Goal: Task Accomplishment & Management: Complete application form

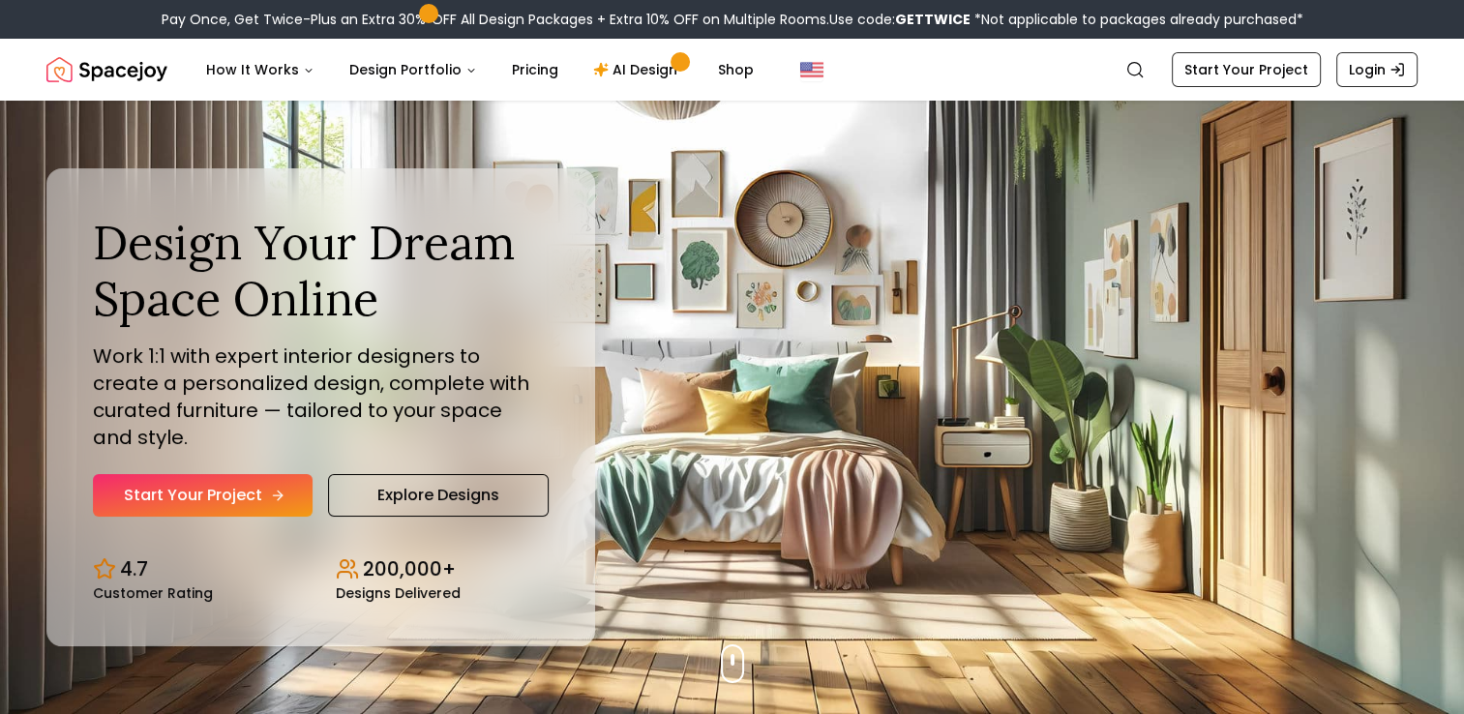
click at [265, 477] on link "Start Your Project" at bounding box center [203, 495] width 220 height 43
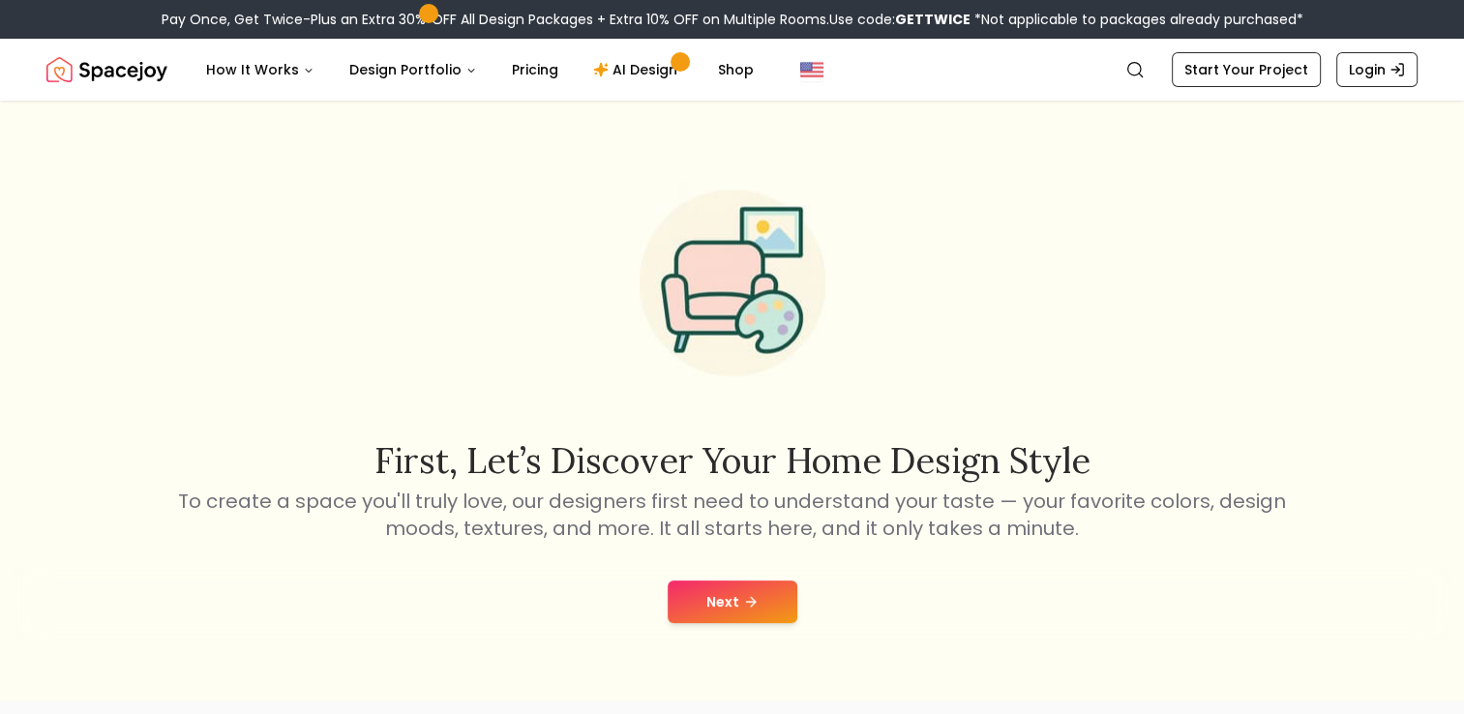
click at [686, 598] on button "Next" at bounding box center [733, 602] width 130 height 43
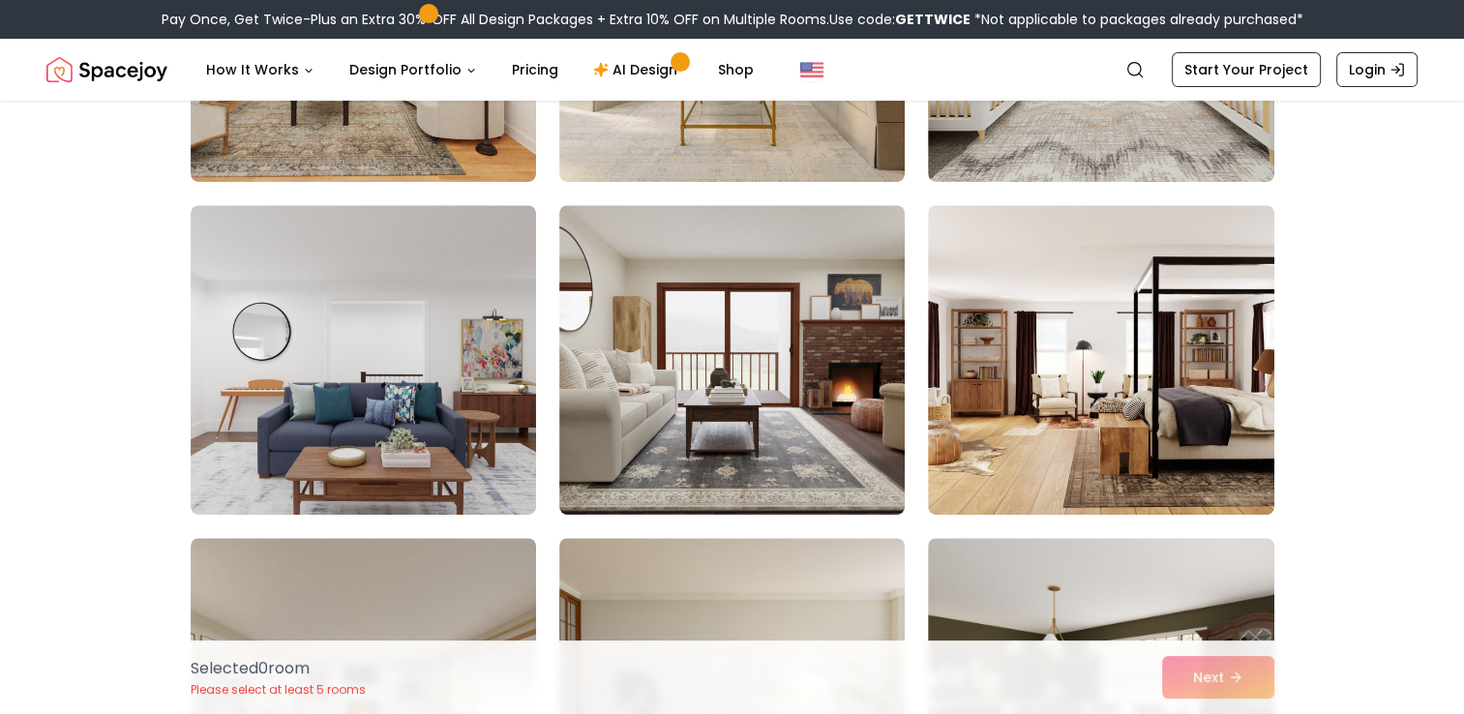
scroll to position [724, 0]
click at [740, 439] on img at bounding box center [731, 360] width 345 height 310
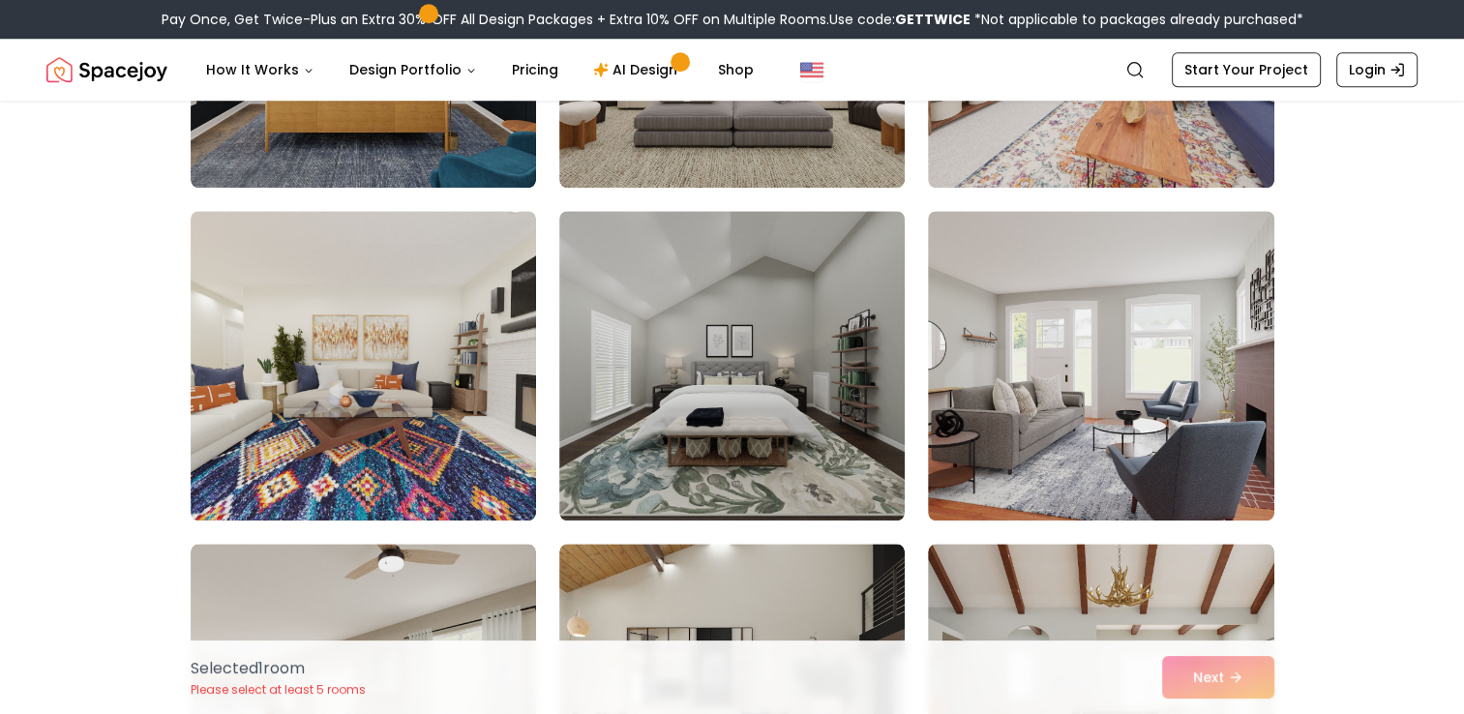
scroll to position [1718, 0]
click at [740, 439] on img at bounding box center [731, 365] width 345 height 310
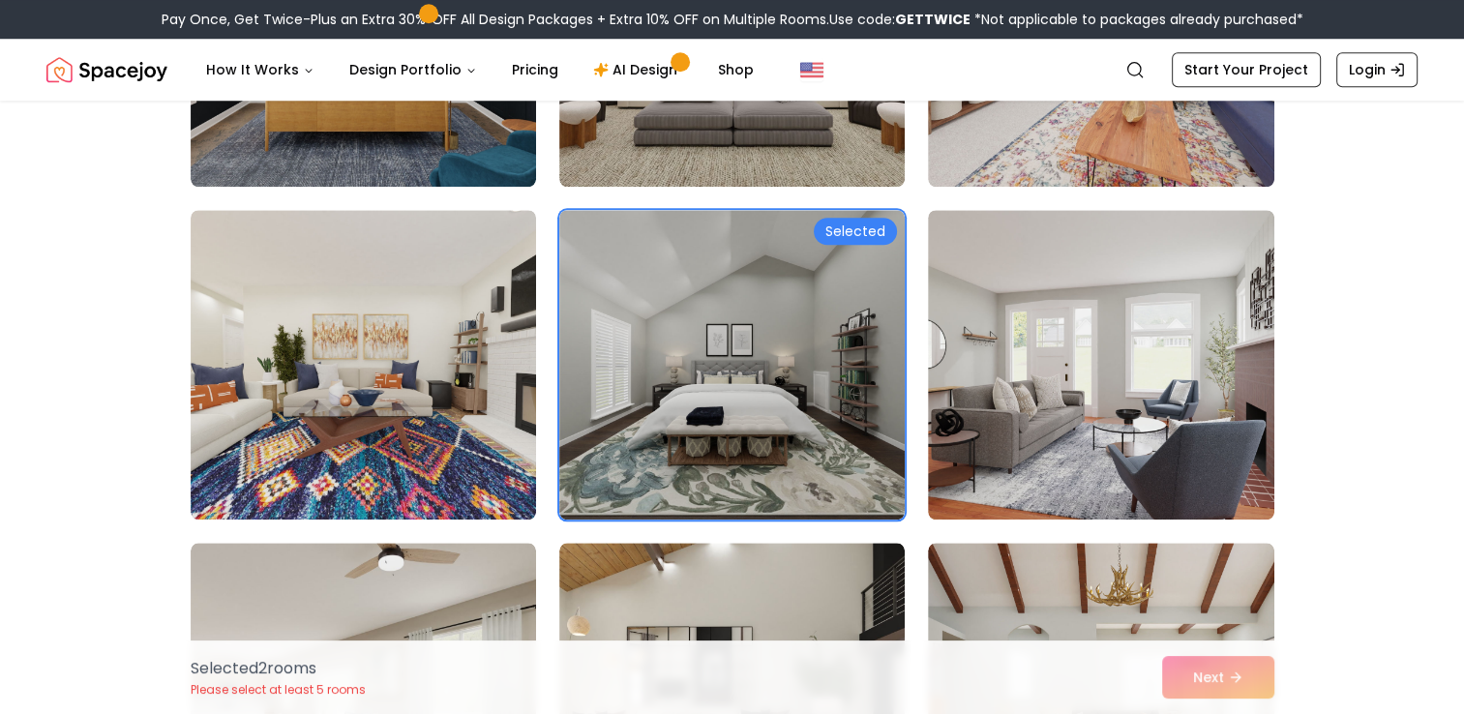
click at [740, 439] on img at bounding box center [731, 365] width 345 height 310
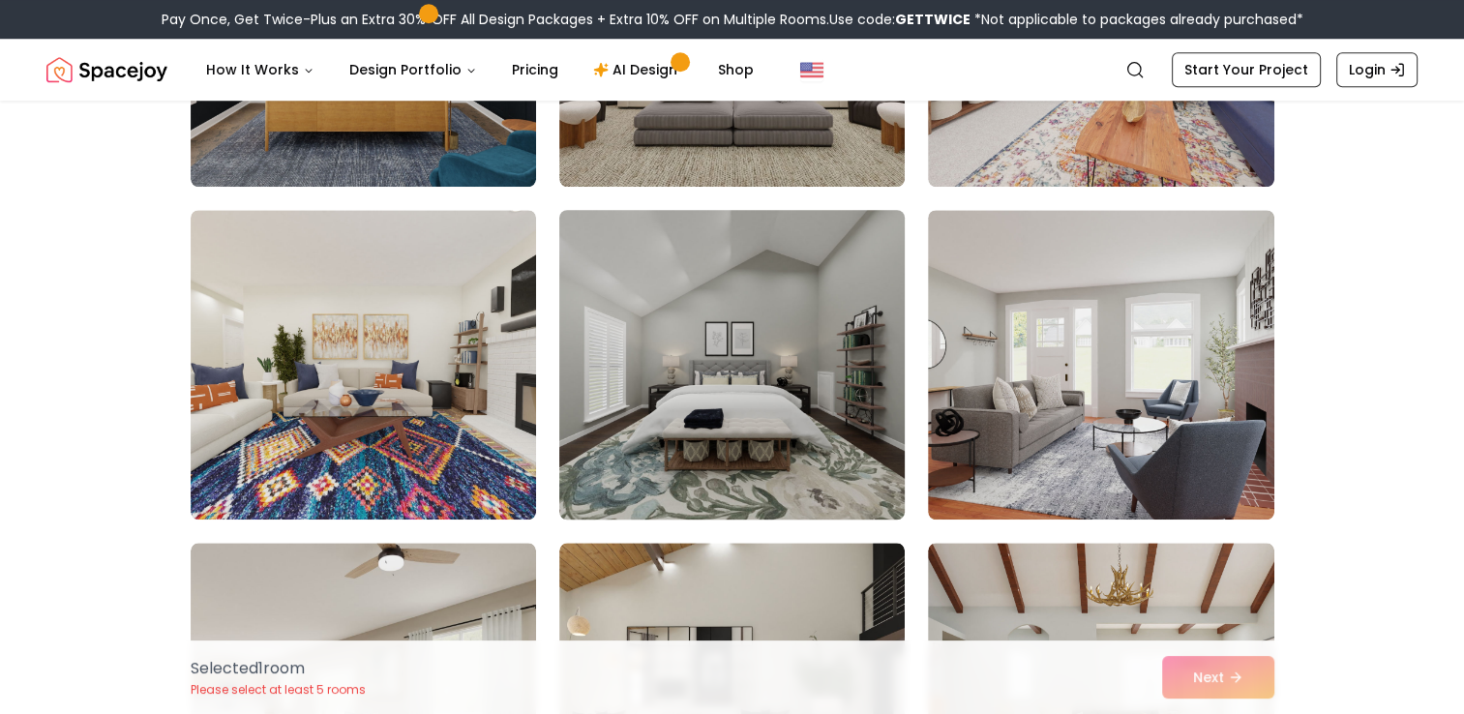
click at [821, 318] on img at bounding box center [732, 364] width 363 height 325
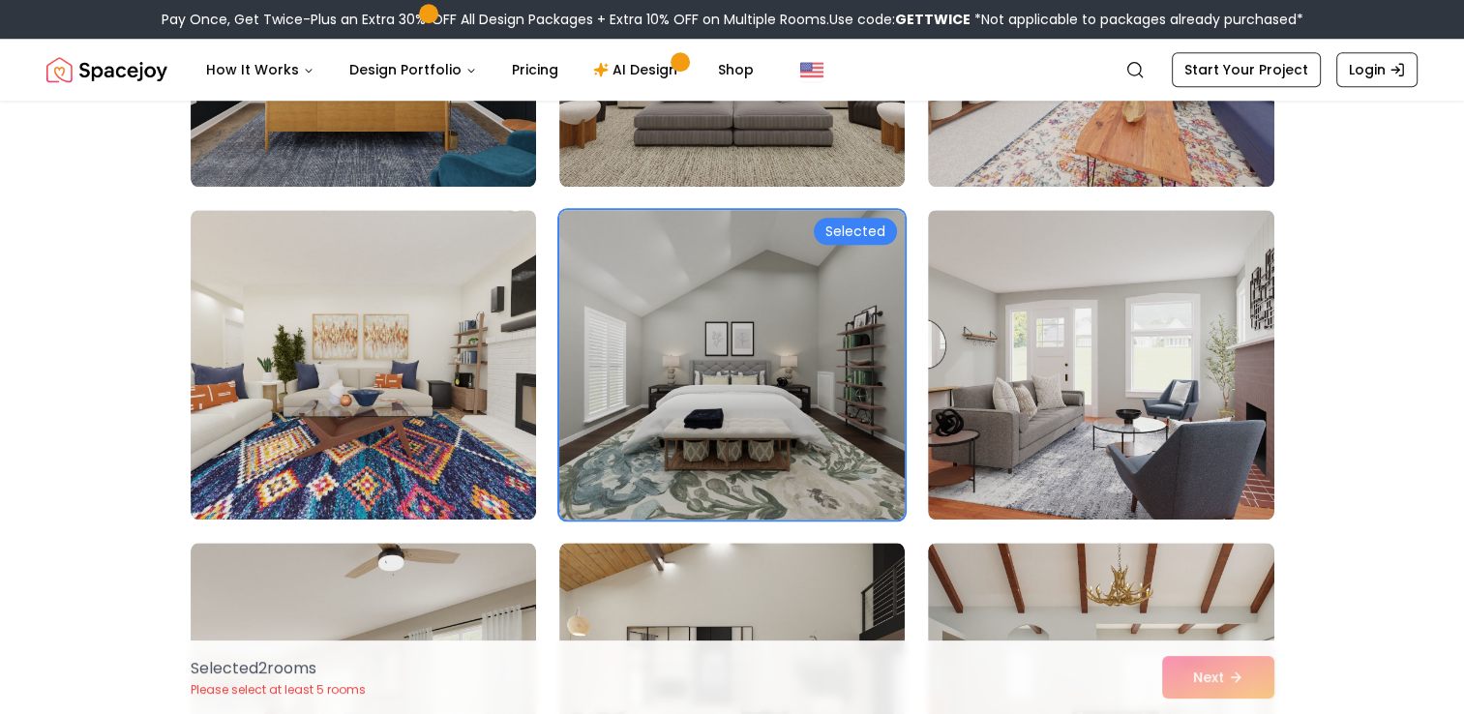
click at [843, 220] on div "Selected" at bounding box center [855, 231] width 83 height 27
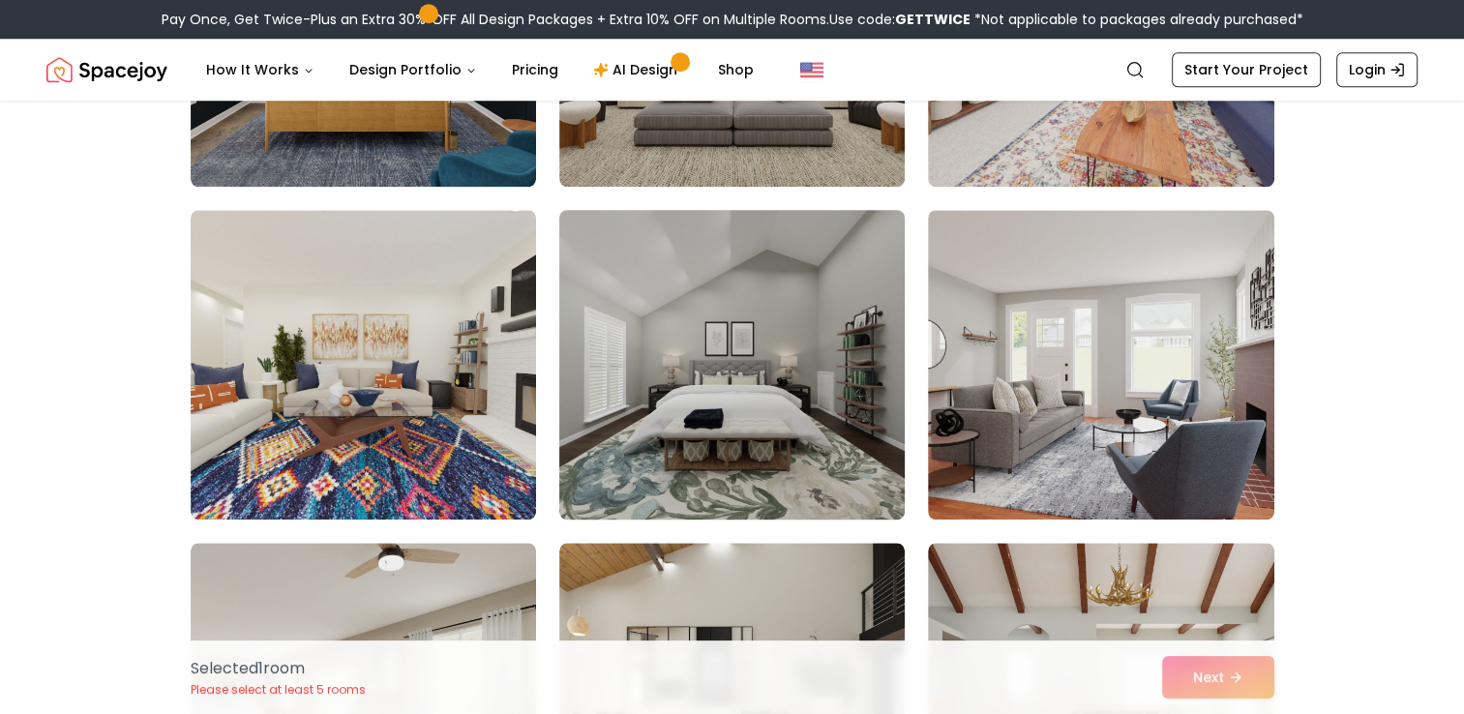
click at [857, 256] on img at bounding box center [732, 364] width 363 height 325
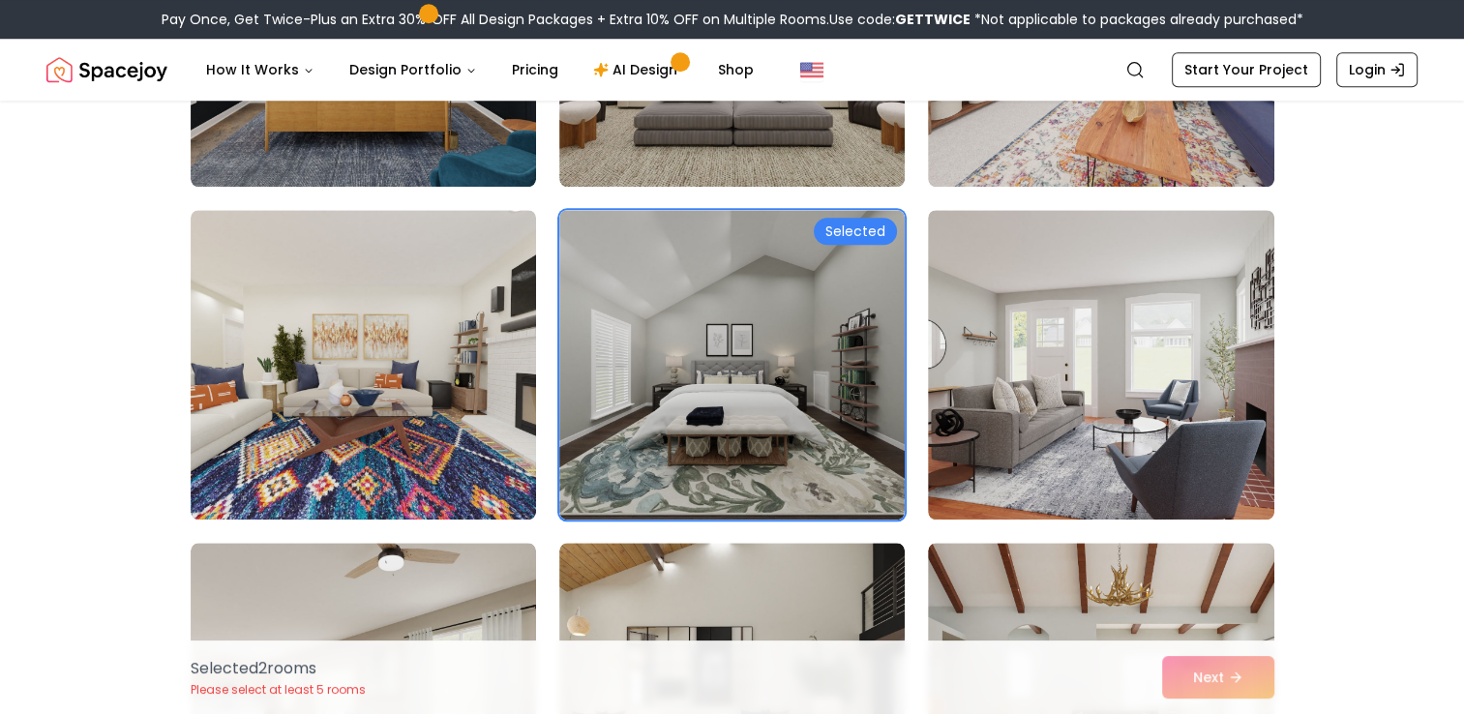
click at [1258, 688] on div "Selected 2 room s Please select at least 5 rooms Next" at bounding box center [732, 678] width 1115 height 74
drag, startPoint x: 1184, startPoint y: 672, endPoint x: 1196, endPoint y: 682, distance: 15.8
click at [1196, 682] on div "Selected 2 room s Please select at least 5 rooms Next" at bounding box center [732, 678] width 1115 height 74
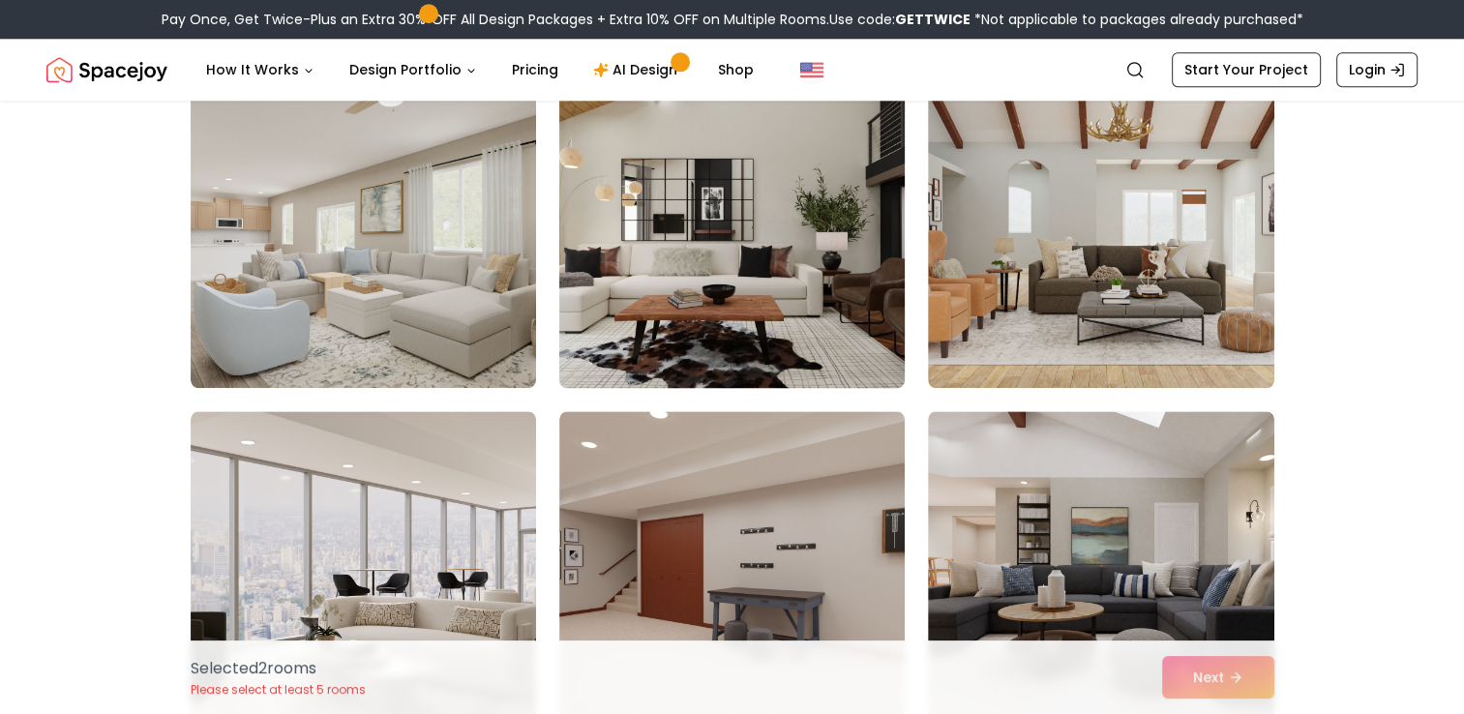
scroll to position [2206, 0]
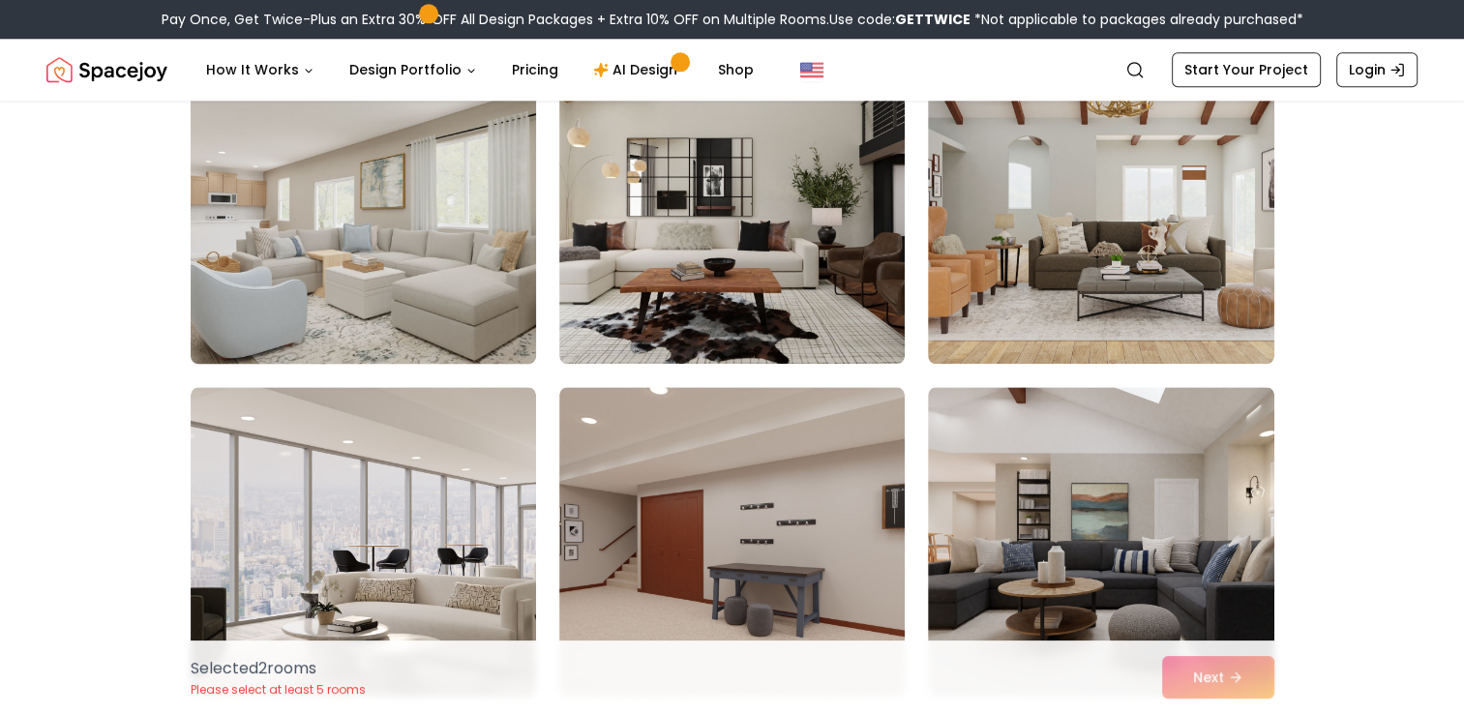
click at [412, 341] on img at bounding box center [363, 208] width 363 height 325
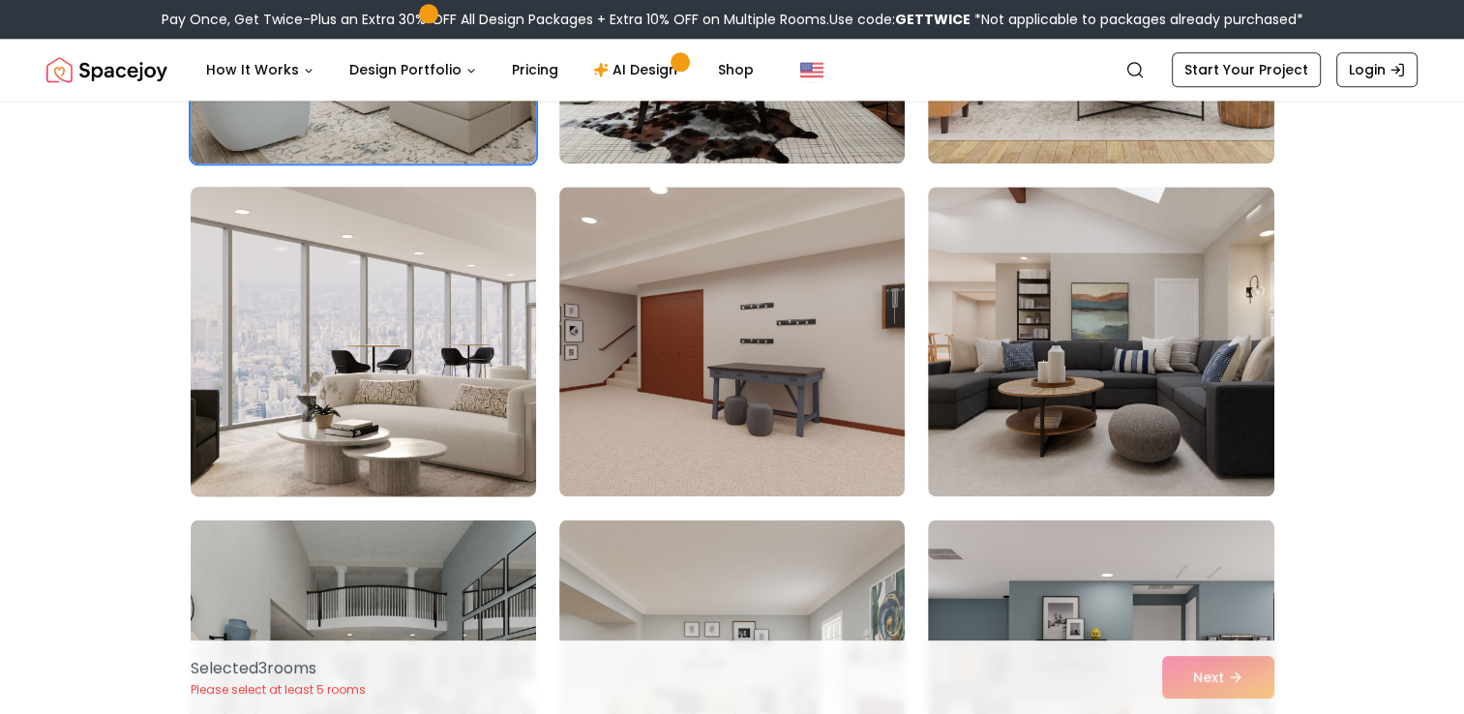
scroll to position [2408, 0]
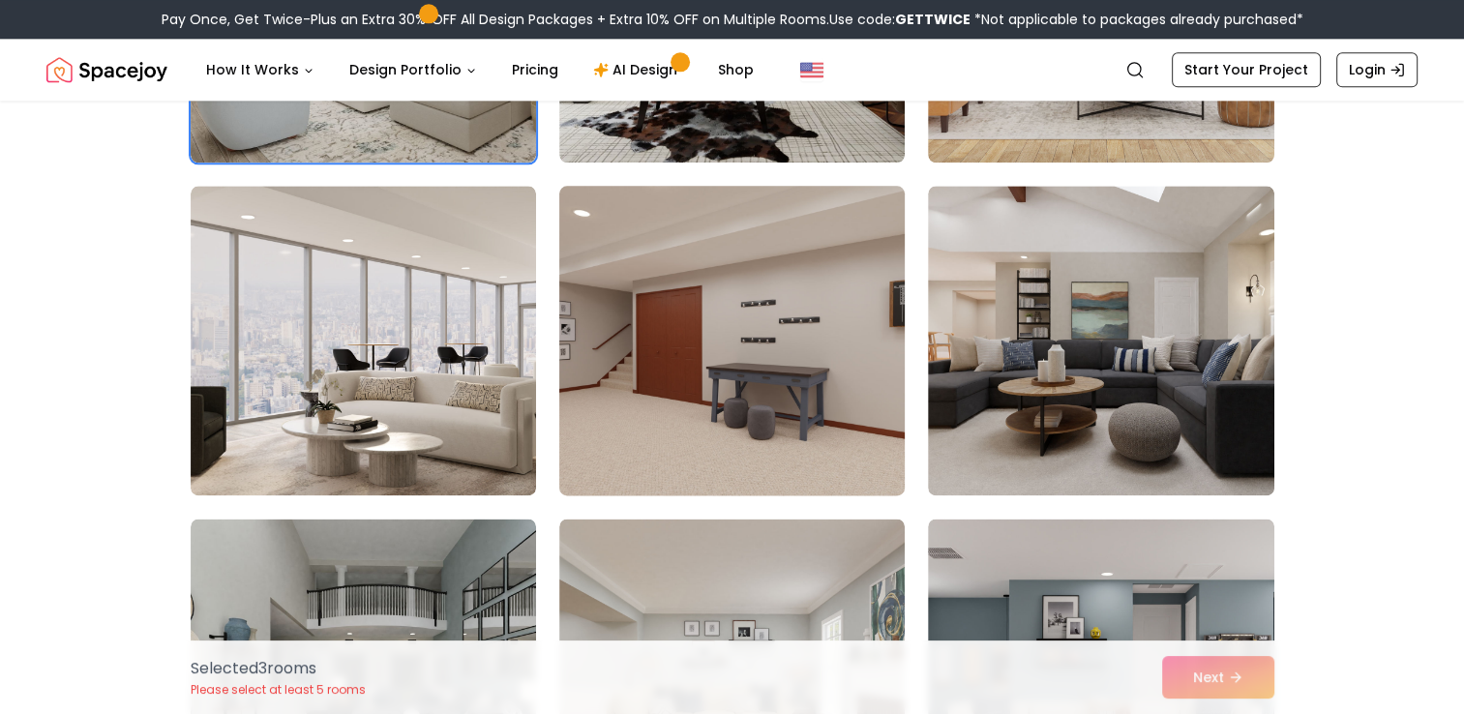
click at [738, 365] on img at bounding box center [732, 340] width 363 height 325
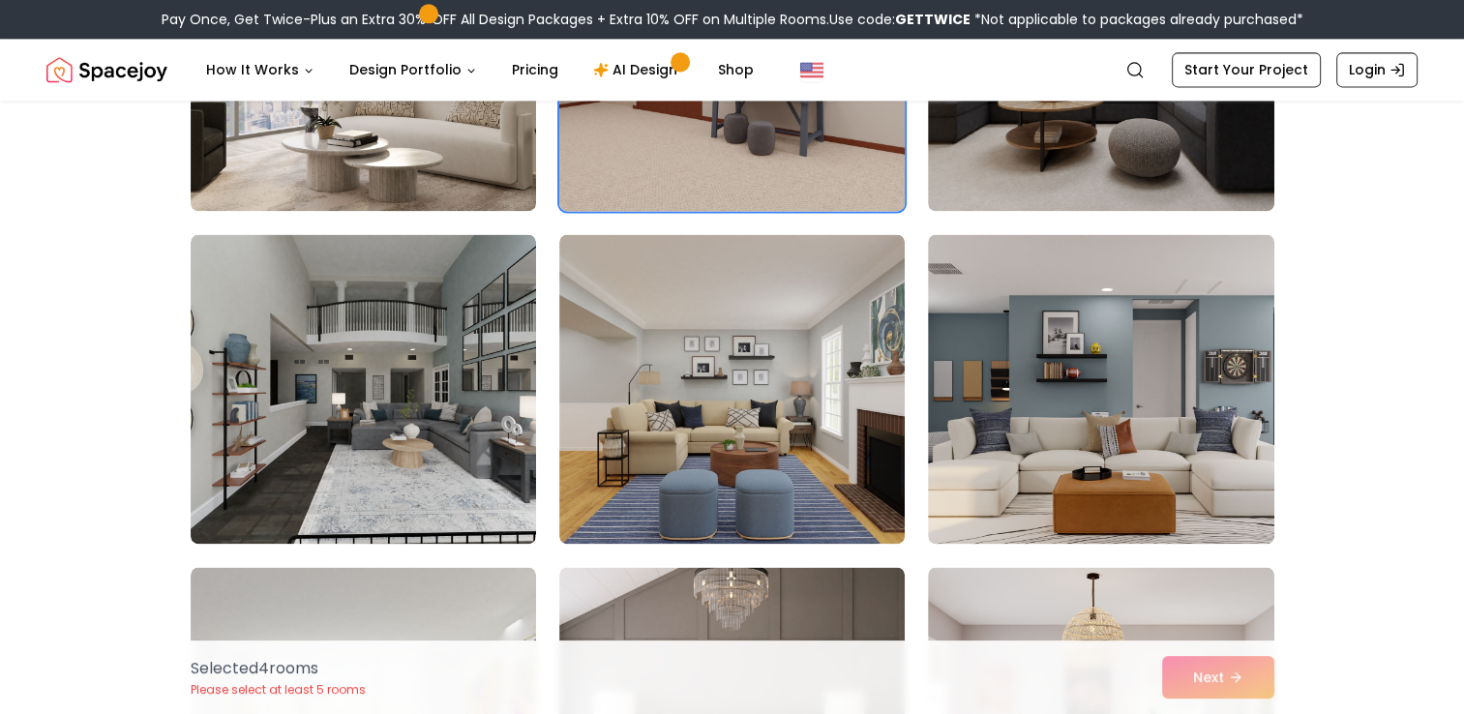
scroll to position [2693, 0]
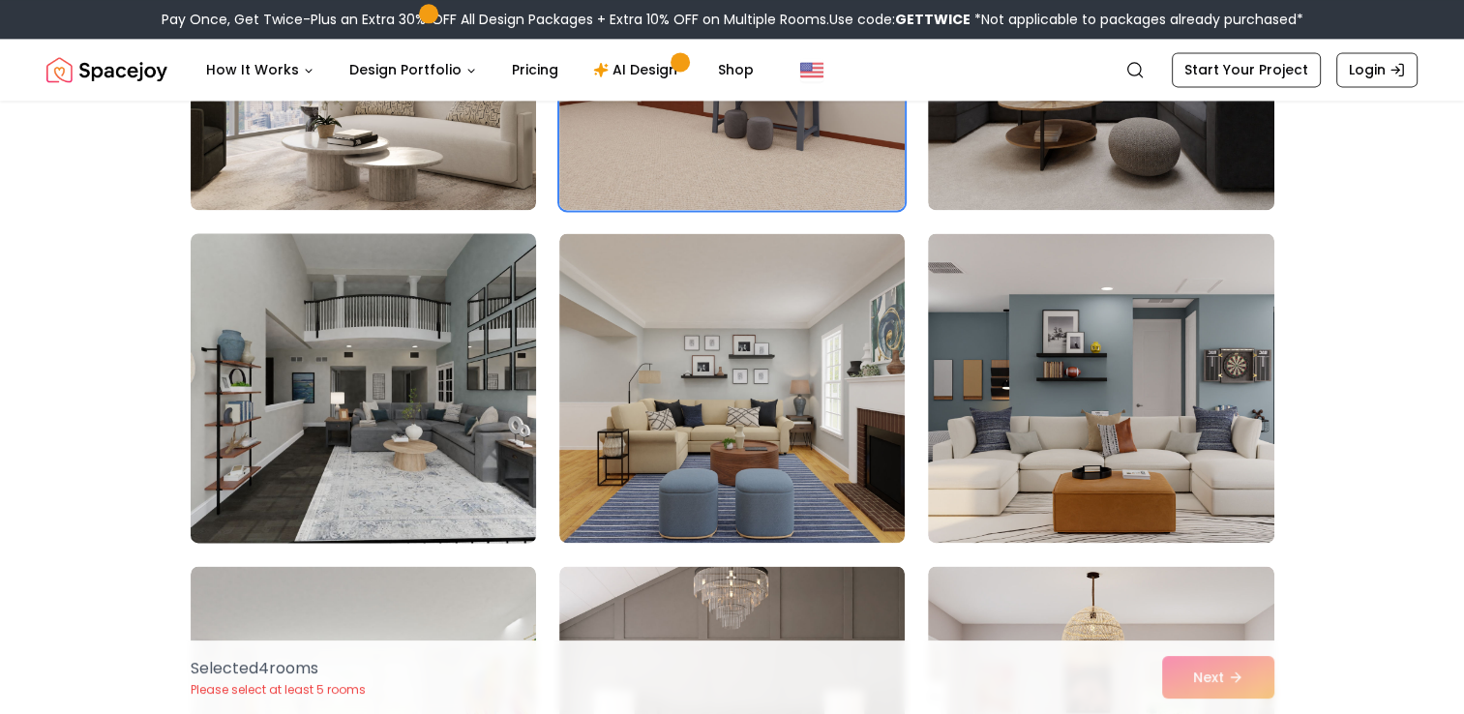
click at [501, 326] on img at bounding box center [363, 387] width 363 height 325
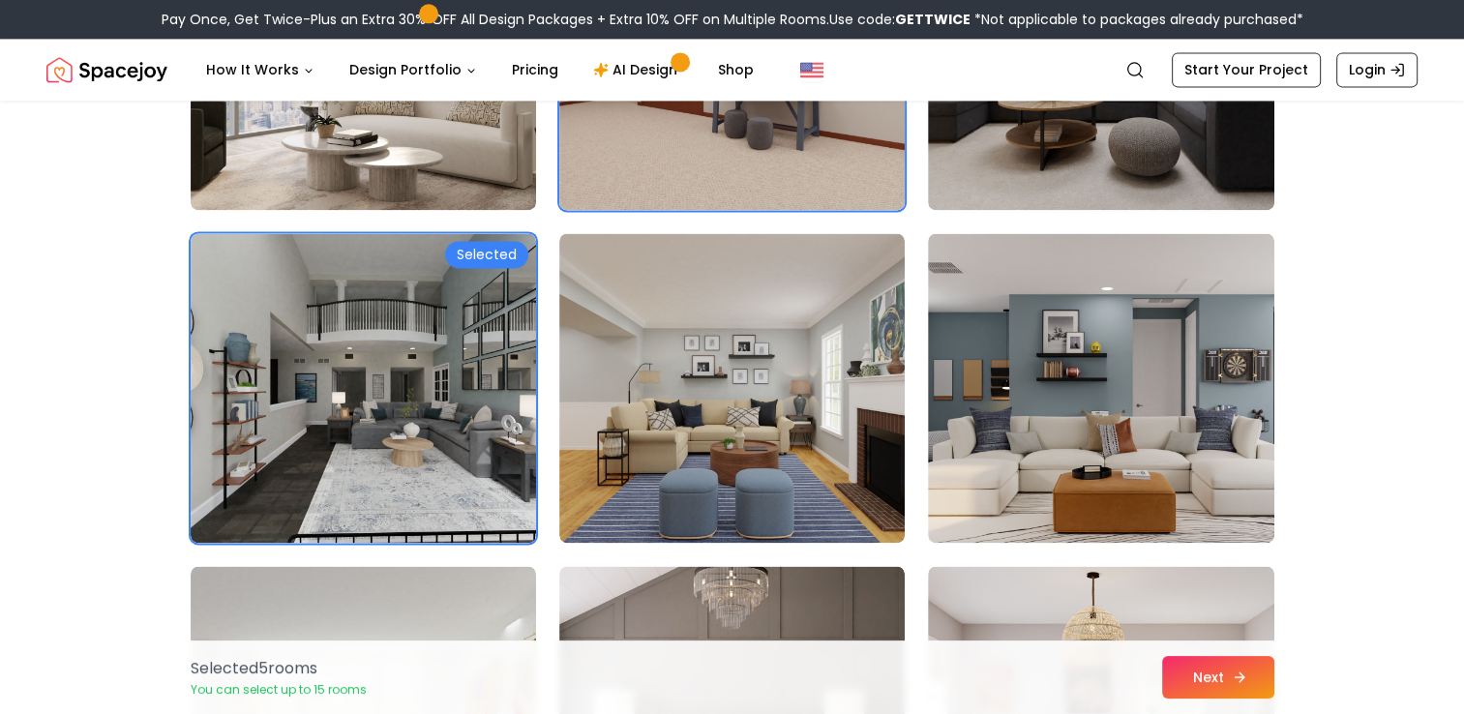
click at [1225, 664] on button "Next" at bounding box center [1218, 677] width 112 height 43
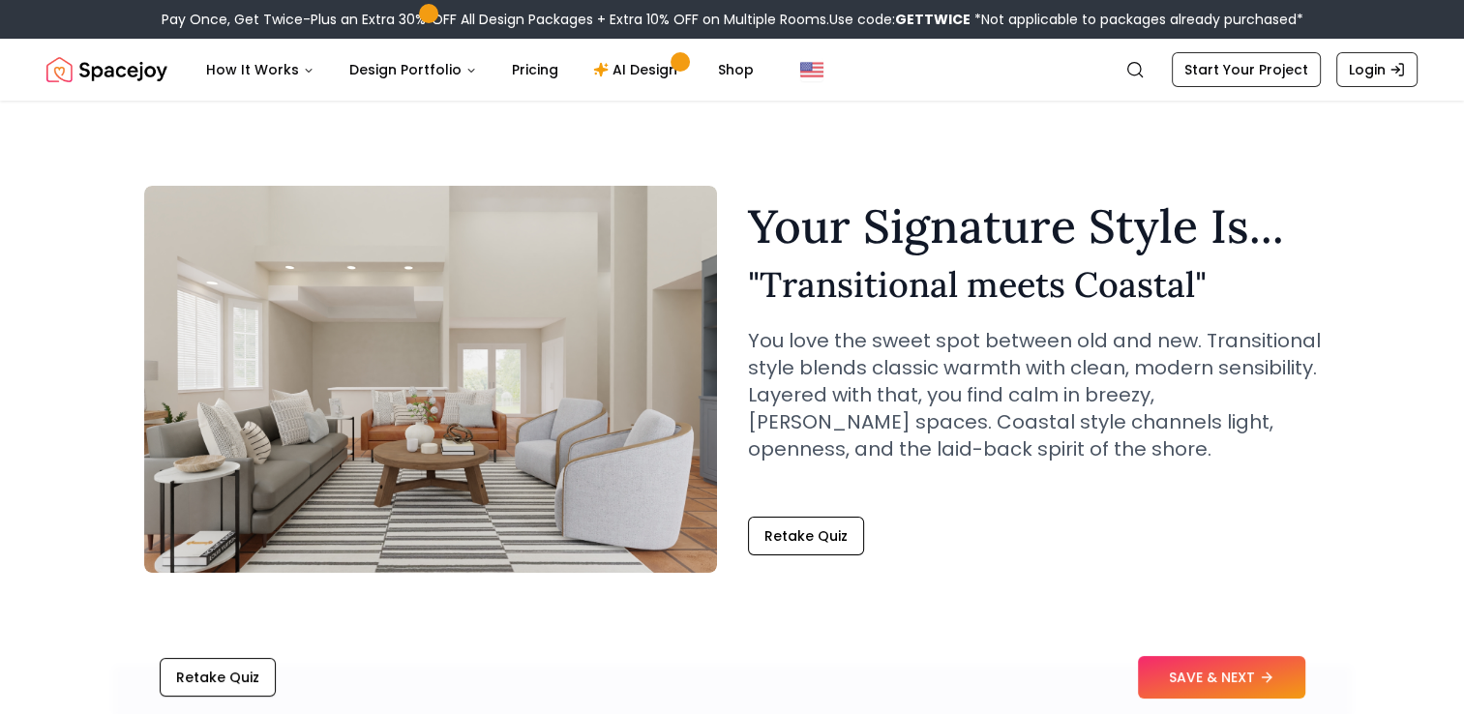
click at [1225, 664] on button "SAVE & NEXT" at bounding box center [1221, 677] width 167 height 43
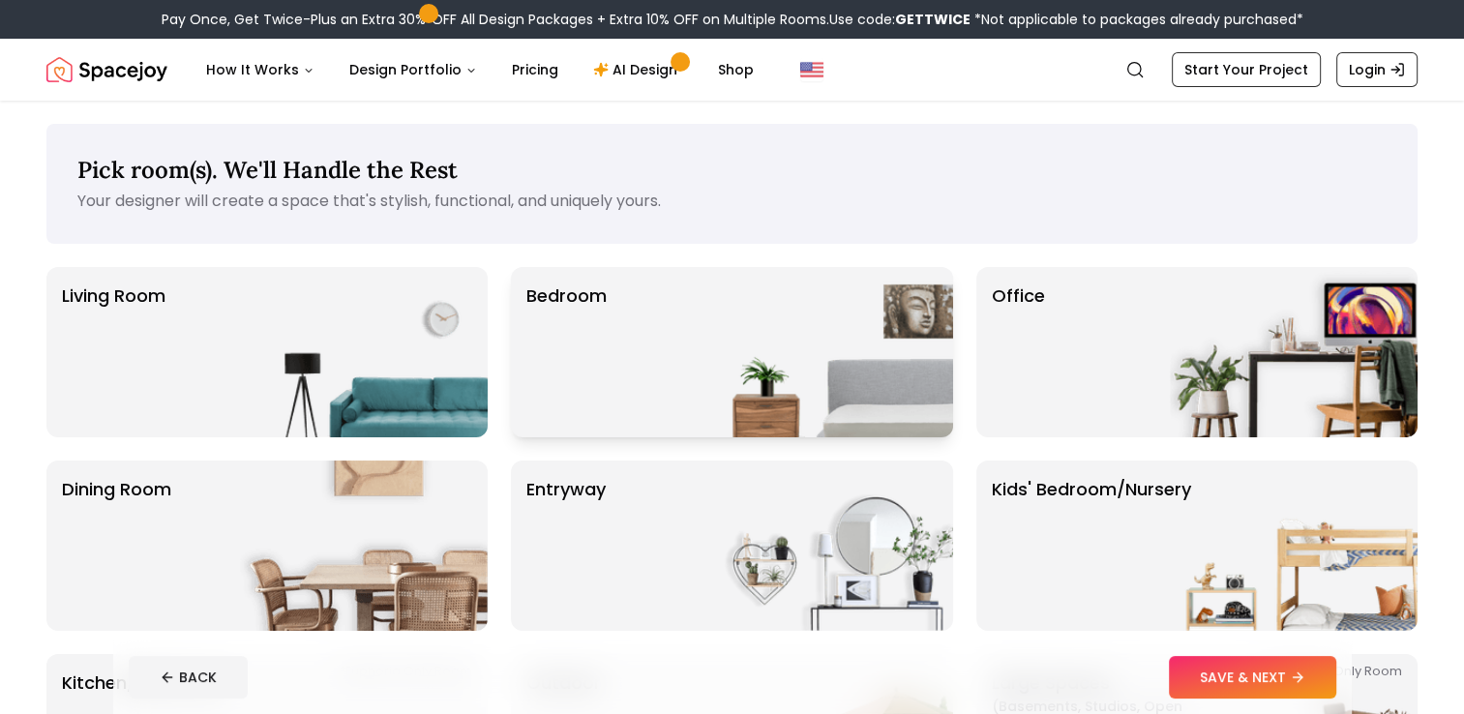
click at [744, 339] on img at bounding box center [829, 352] width 248 height 170
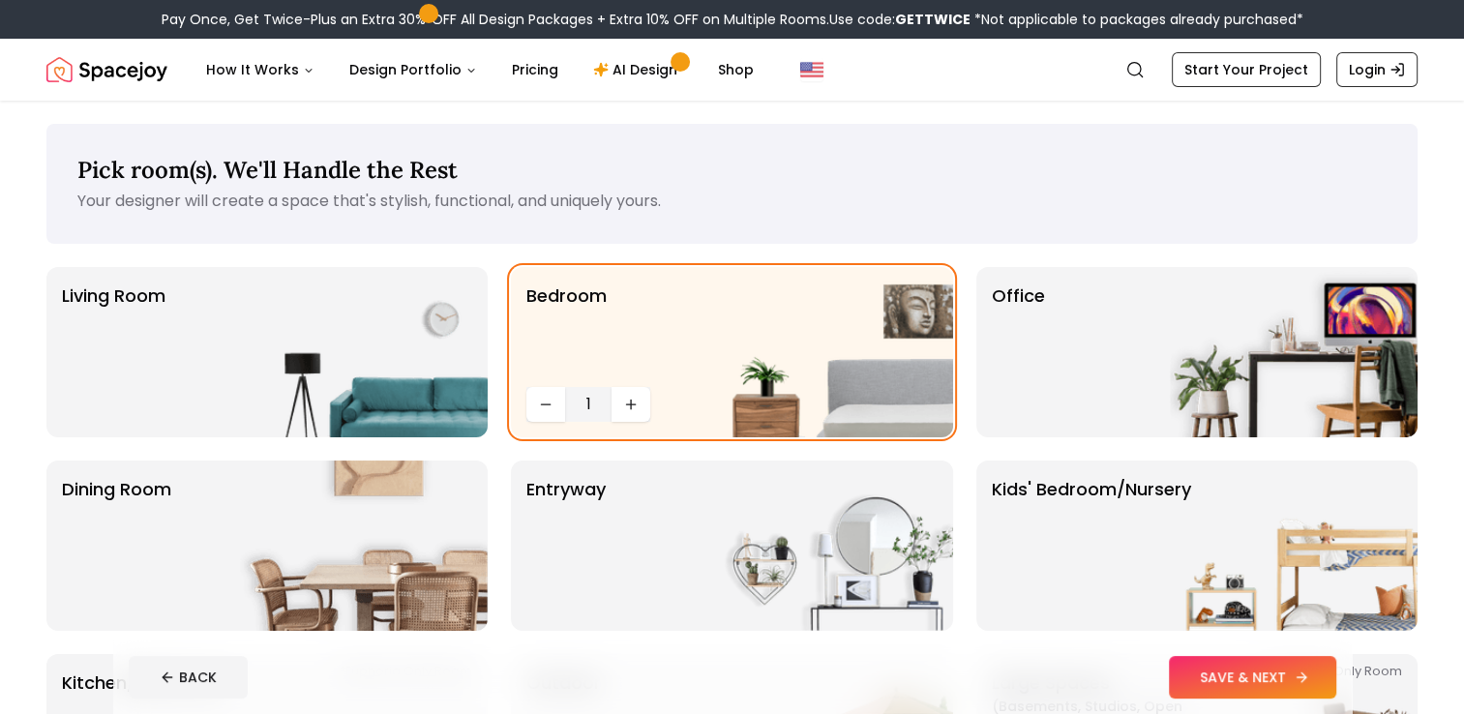
click at [1254, 687] on button "SAVE & NEXT" at bounding box center [1252, 677] width 167 height 43
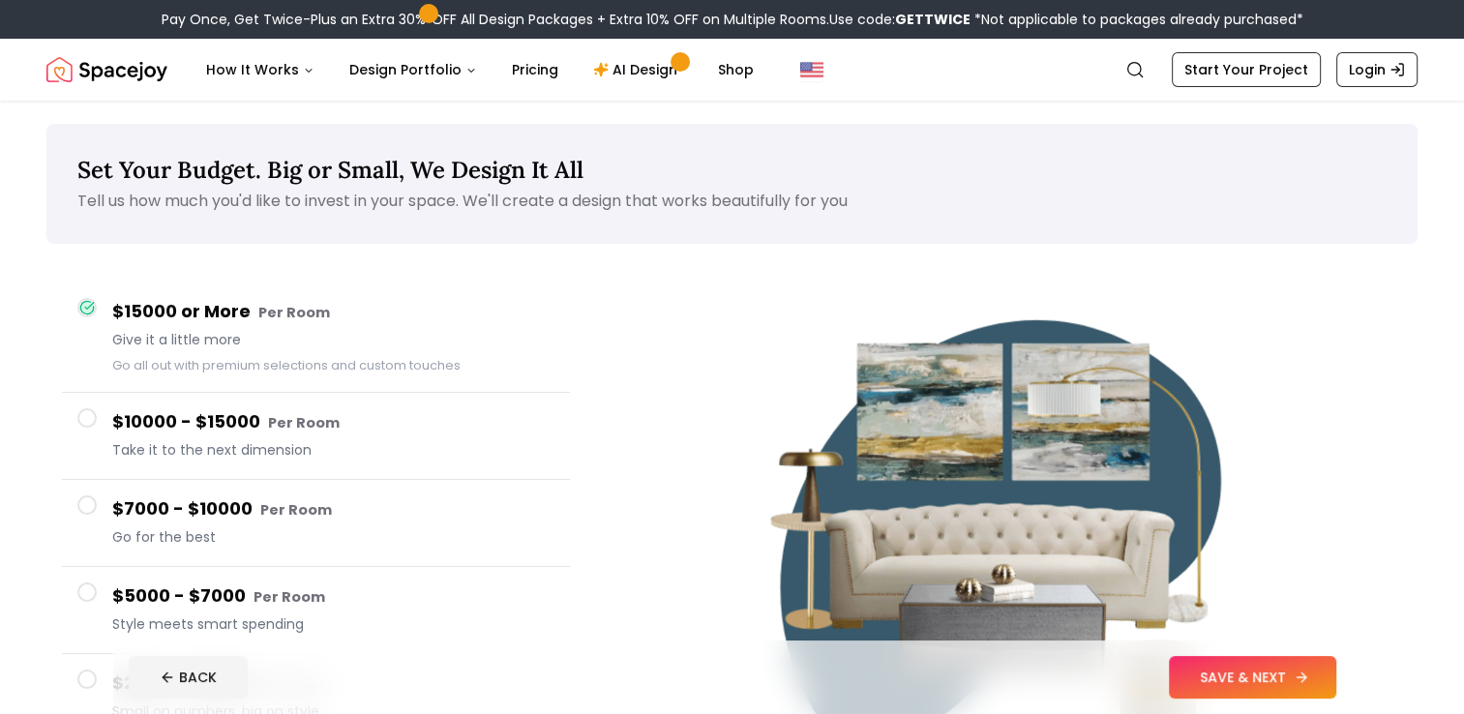
click at [1250, 671] on button "SAVE & NEXT" at bounding box center [1252, 677] width 167 height 43
